Goal: Communication & Community: Answer question/provide support

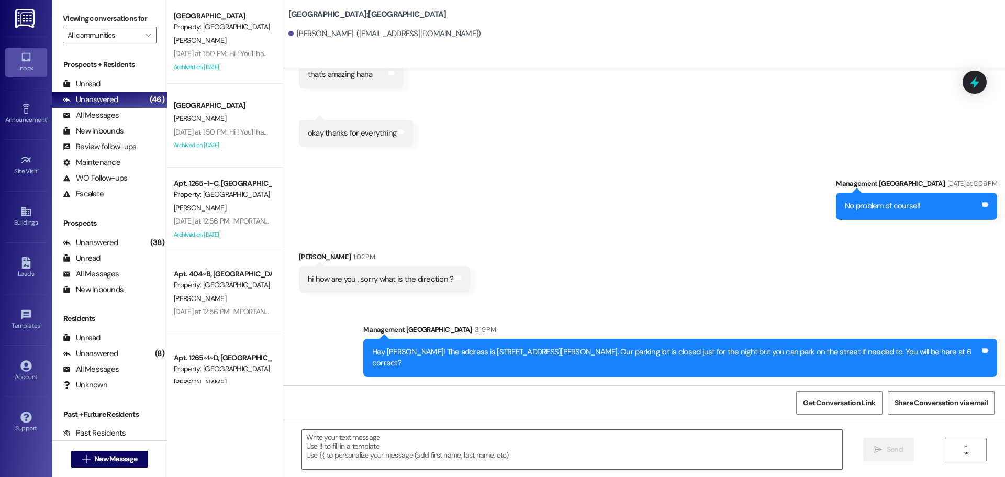
scroll to position [3119, 0]
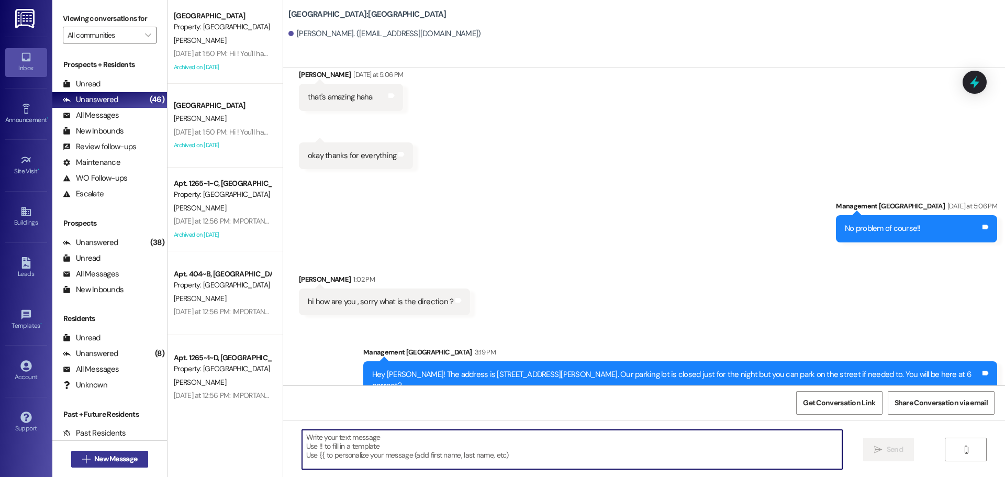
click at [110, 464] on span "New Message" at bounding box center [115, 458] width 43 height 11
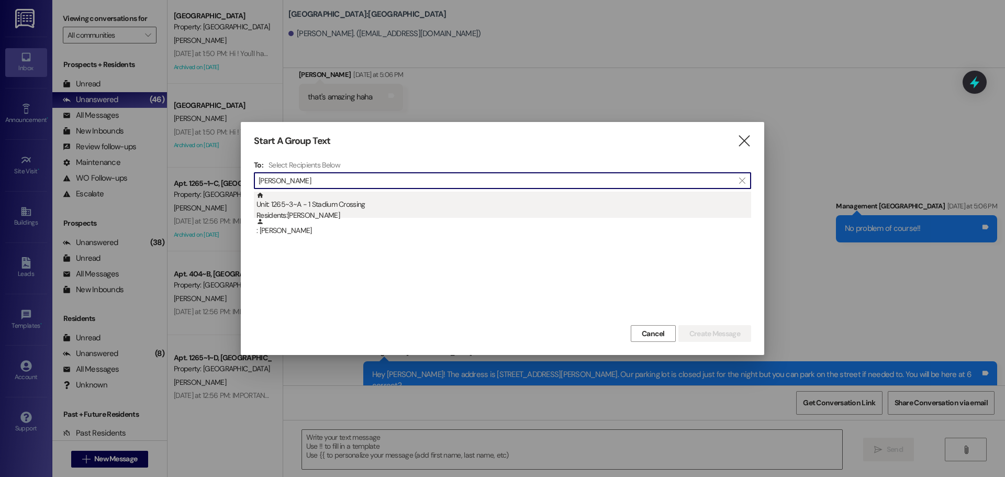
type input "[PERSON_NAME]"
click at [328, 212] on div "Residents: [PERSON_NAME]" at bounding box center [503, 215] width 495 height 11
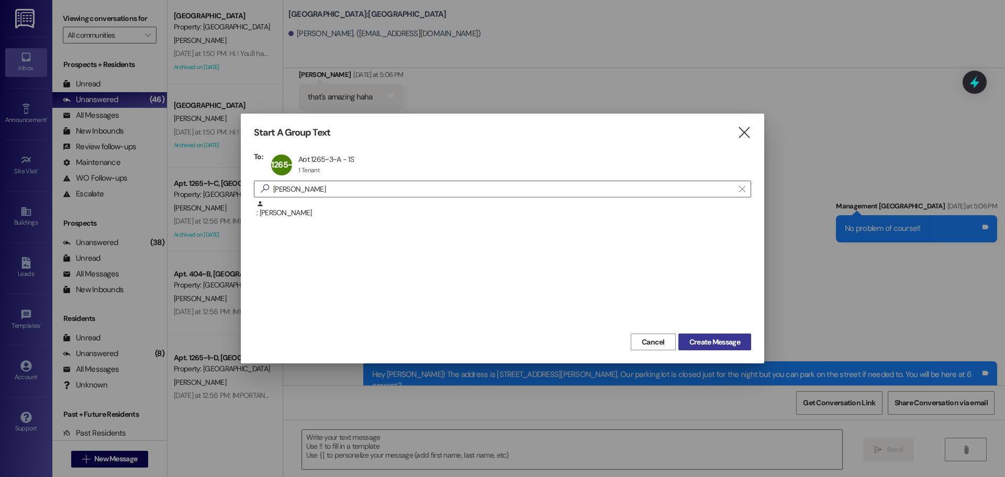
click at [701, 341] on span "Create Message" at bounding box center [714, 342] width 51 height 11
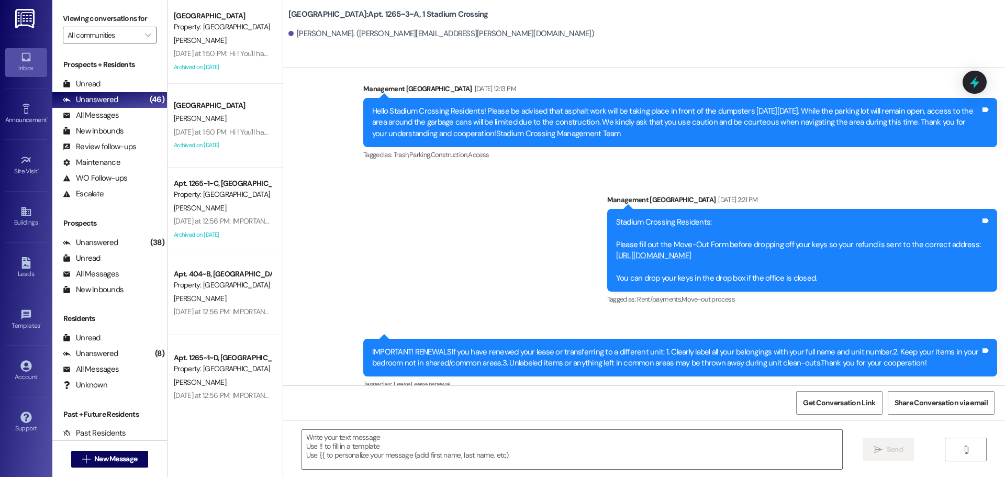
scroll to position [3518, 0]
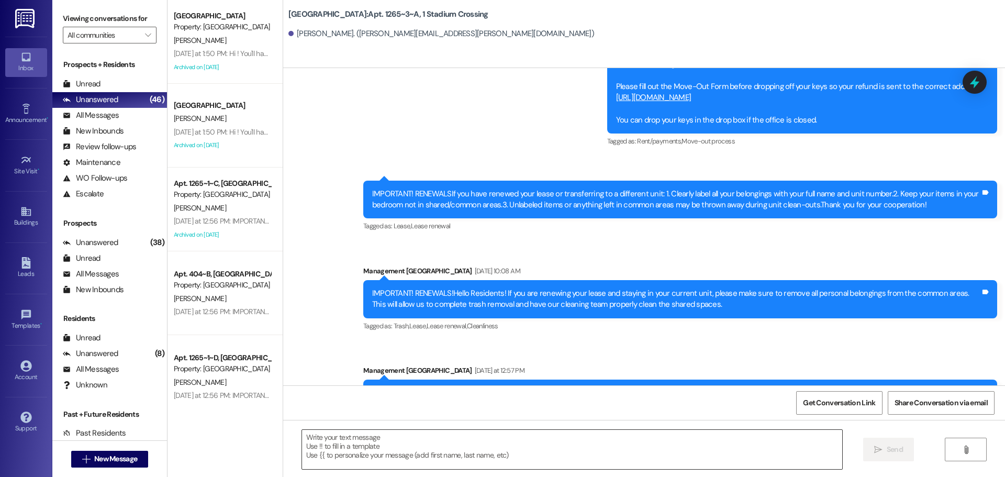
click at [594, 451] on textarea at bounding box center [572, 449] width 540 height 39
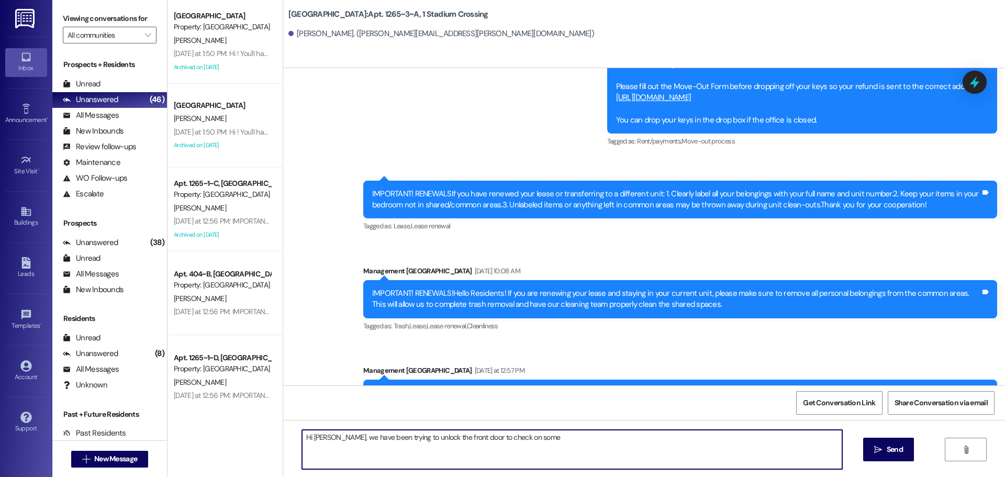
type textarea "Hi [PERSON_NAME], we have been trying to unlock the front door to check on some"
click at [460, 439] on textarea "Hi [PERSON_NAME], we have been trying to unlock the front door to check on some" at bounding box center [572, 449] width 540 height 39
